Goal: Task Accomplishment & Management: Manage account settings

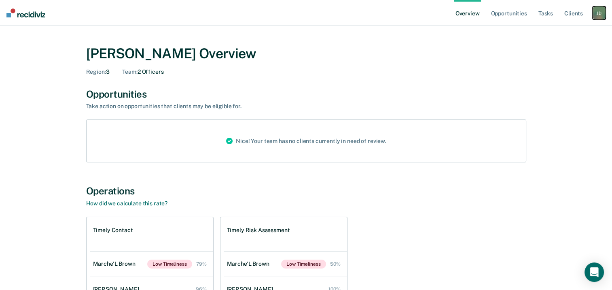
click at [599, 15] on div "[PERSON_NAME]" at bounding box center [599, 12] width 13 height 13
click at [541, 32] on link "Profile" at bounding box center [566, 32] width 65 height 7
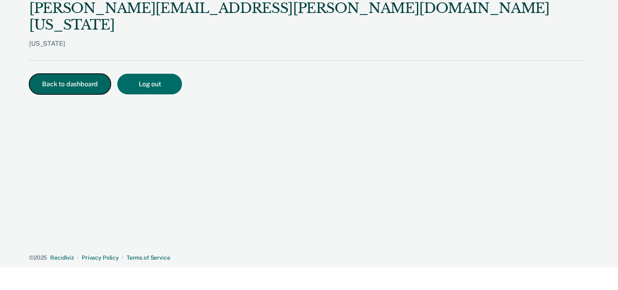
click at [64, 74] on button "Back to dashboard" at bounding box center [70, 84] width 82 height 21
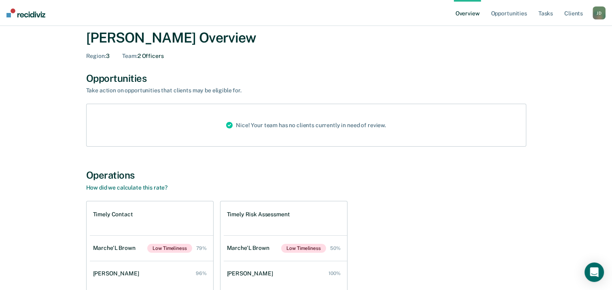
scroll to position [10, 0]
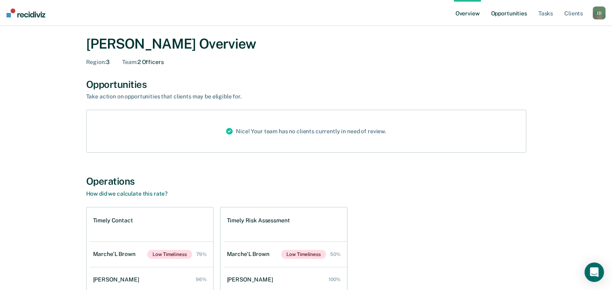
click at [503, 16] on link "Opportunities" at bounding box center [508, 13] width 39 height 26
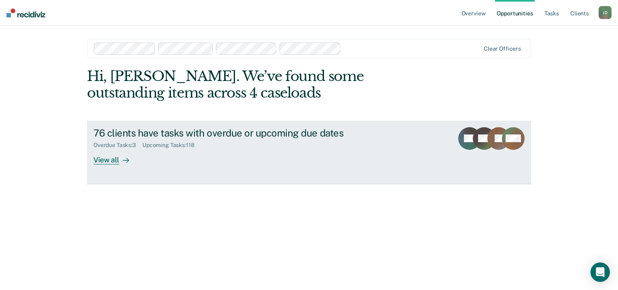
click at [112, 159] on div "View all" at bounding box center [115, 156] width 45 height 16
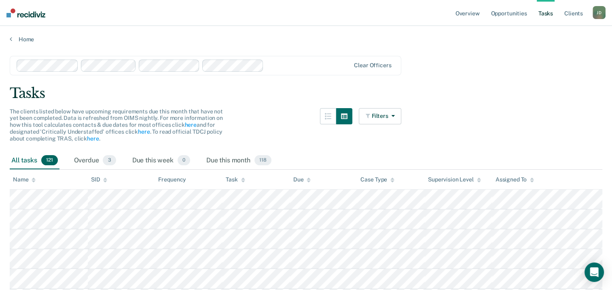
click at [82, 159] on div "Overdue 3" at bounding box center [94, 161] width 45 height 18
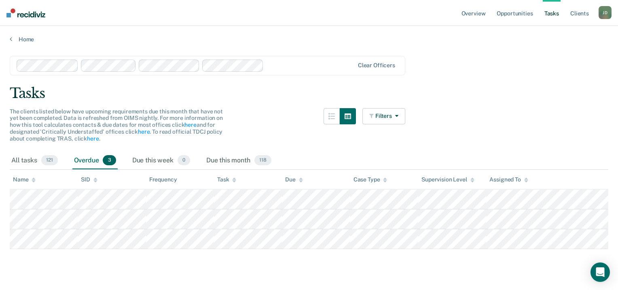
click at [549, 13] on link "Tasks" at bounding box center [552, 13] width 18 height 26
click at [579, 13] on link "Client s" at bounding box center [580, 13] width 22 height 26
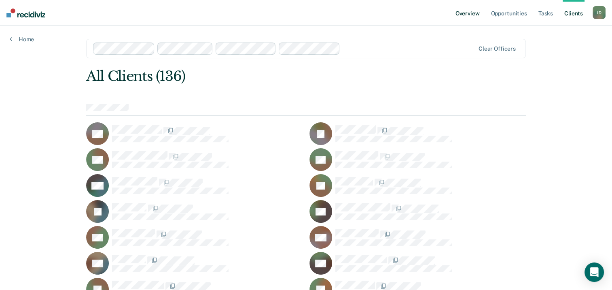
click at [465, 14] on link "Overview" at bounding box center [468, 13] width 28 height 26
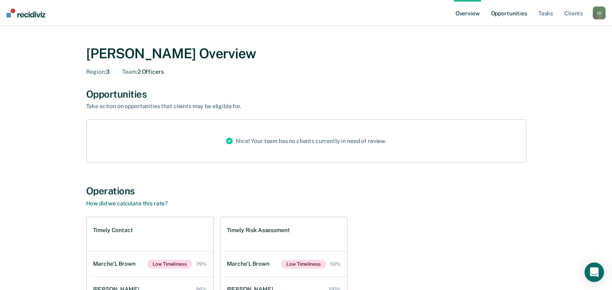
click at [508, 13] on link "Opportunities" at bounding box center [508, 13] width 39 height 26
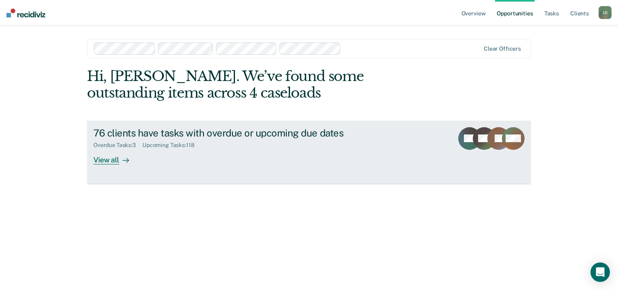
click at [103, 162] on div "View all" at bounding box center [115, 156] width 45 height 16
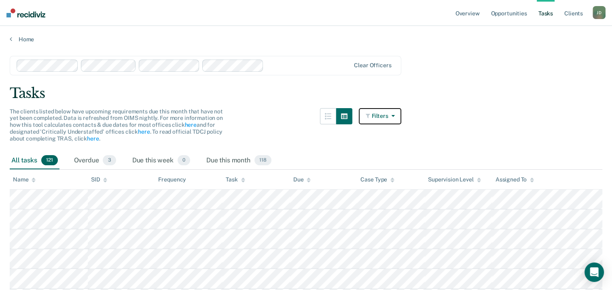
click at [399, 113] on button "Filters" at bounding box center [380, 116] width 43 height 16
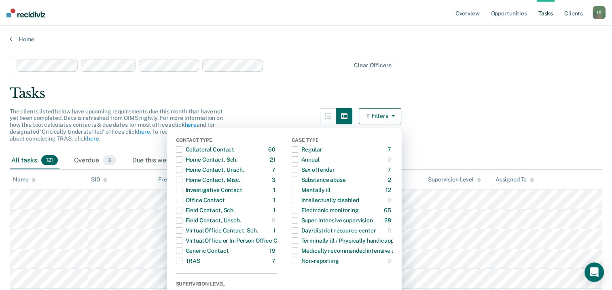
scroll to position [8, 0]
